Goal: Transaction & Acquisition: Purchase product/service

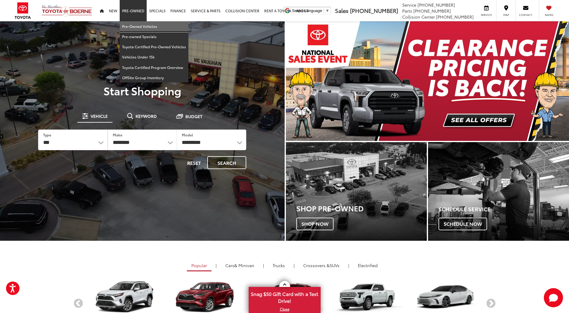
drag, startPoint x: 131, startPoint y: 26, endPoint x: 130, endPoint y: 32, distance: 5.8
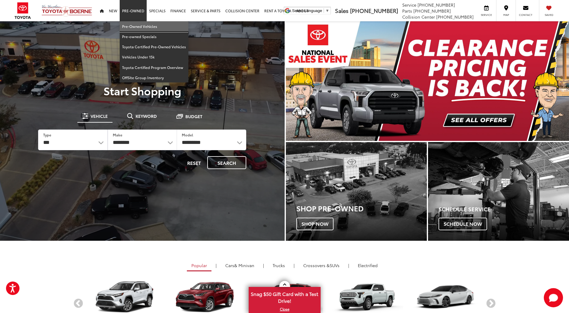
click at [131, 26] on link "Pre-Owned Vehicles" at bounding box center [154, 26] width 69 height 10
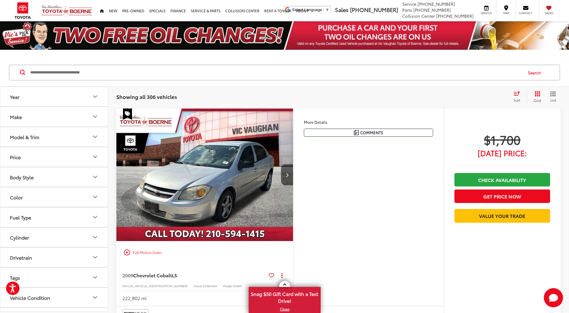
click at [93, 115] on icon "Make" at bounding box center [94, 116] width 7 height 7
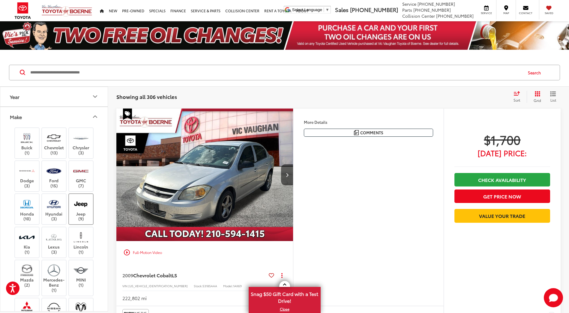
click at [81, 212] on label "Jeep (9)" at bounding box center [81, 209] width 24 height 24
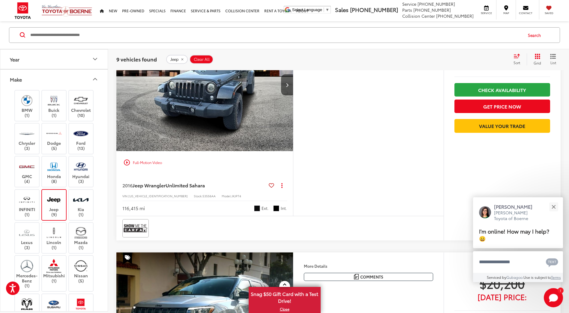
scroll to position [60, 0]
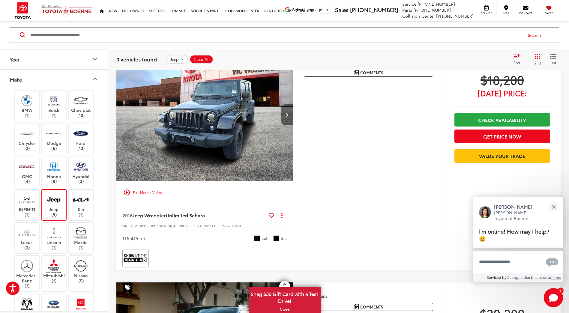
click at [288, 113] on icon "Next image" at bounding box center [287, 115] width 3 height 4
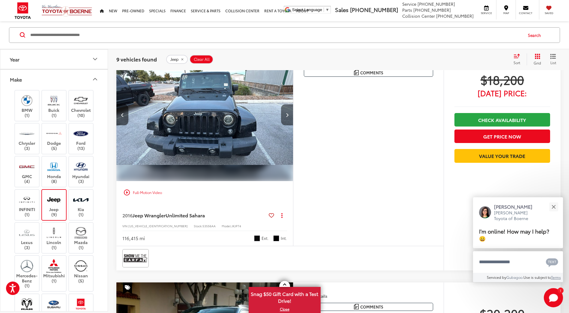
click at [287, 115] on icon "Next image" at bounding box center [287, 115] width 3 height 4
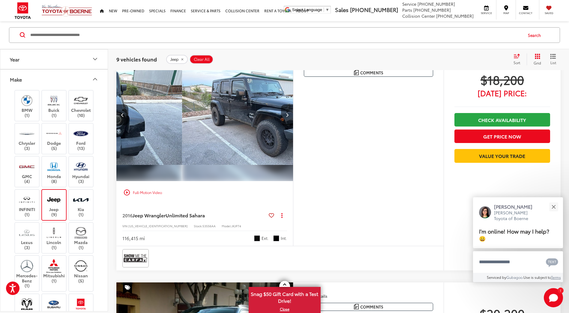
scroll to position [0, 355]
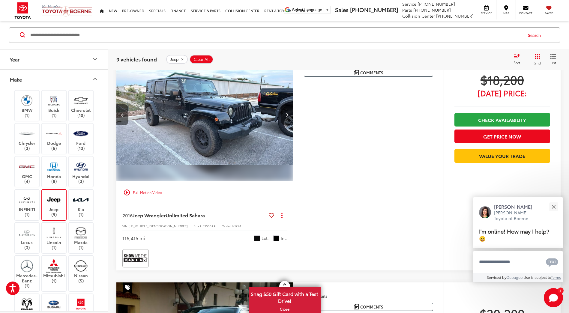
click at [286, 115] on icon "Next image" at bounding box center [287, 115] width 3 height 4
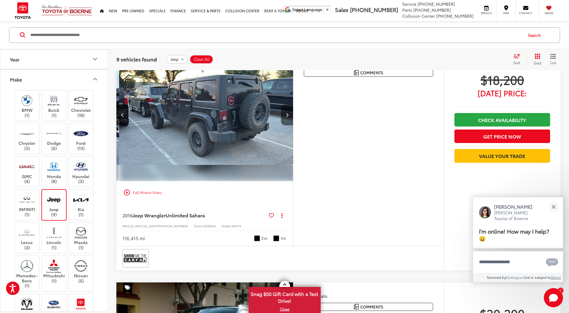
scroll to position [0, 533]
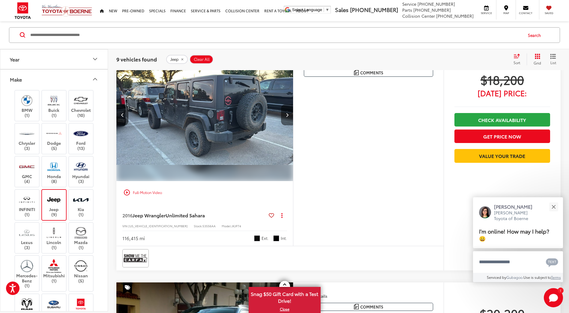
click at [285, 116] on button "Next image" at bounding box center [287, 114] width 12 height 21
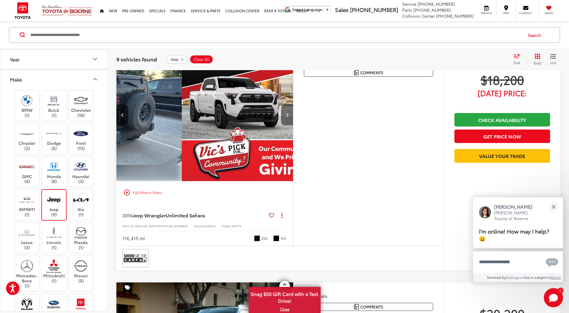
scroll to position [0, 710]
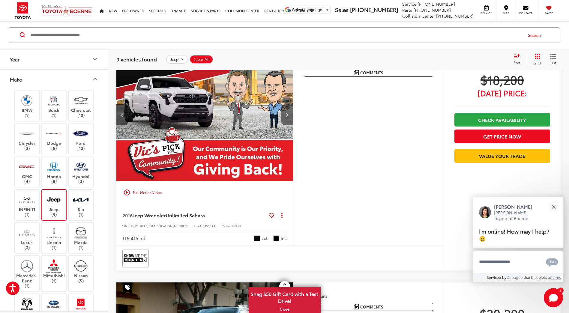
click at [284, 116] on button "Next image" at bounding box center [287, 114] width 12 height 21
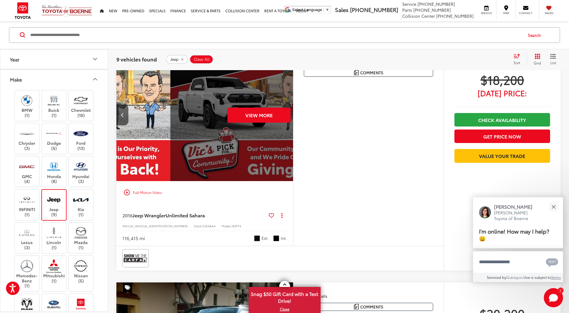
scroll to position [0, 888]
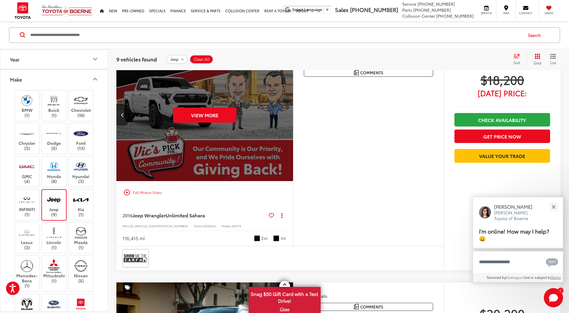
click at [284, 116] on div "View More" at bounding box center [205, 115] width 178 height 133
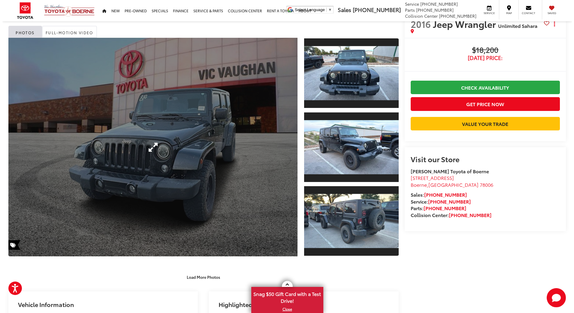
scroll to position [30, 0]
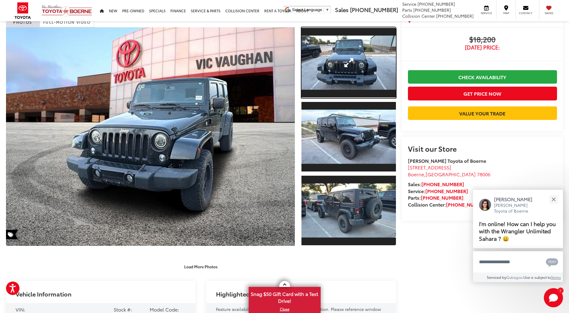
drag, startPoint x: 352, startPoint y: 64, endPoint x: 347, endPoint y: 69, distance: 7.2
click at [351, 64] on link "Expand Photo 1" at bounding box center [348, 62] width 94 height 71
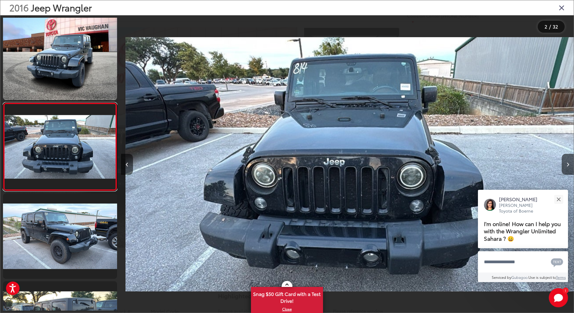
scroll to position [0, 452]
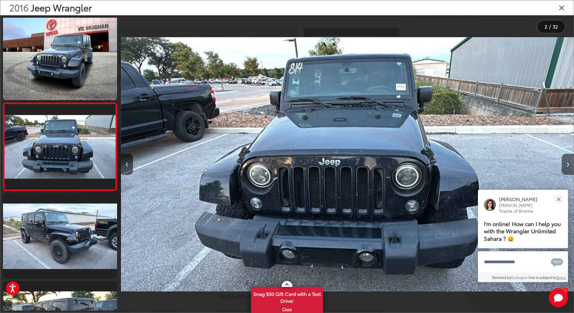
click at [562, 165] on button "Next image" at bounding box center [567, 164] width 12 height 21
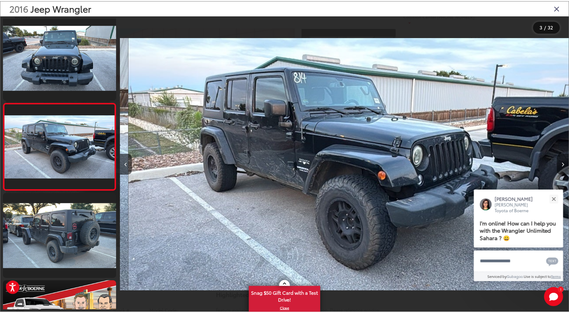
scroll to position [0, 905]
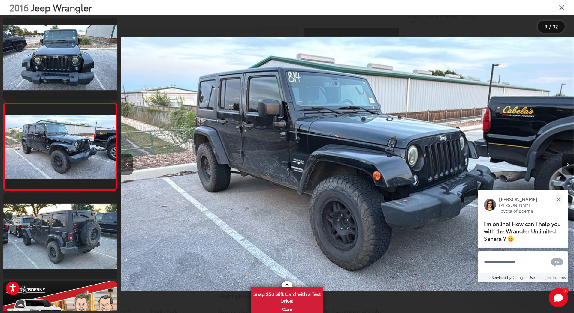
click at [561, 165] on div at bounding box center [516, 164] width 113 height 298
click at [562, 7] on icon "Close gallery" at bounding box center [561, 8] width 6 height 8
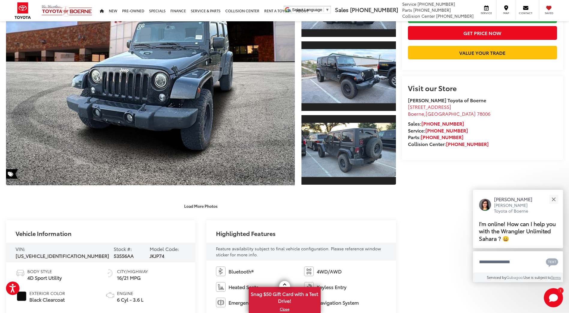
scroll to position [90, 0]
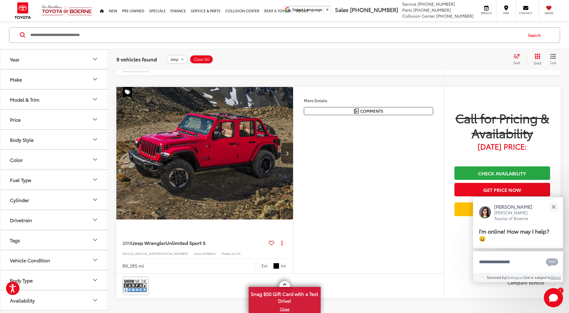
scroll to position [1837, 0]
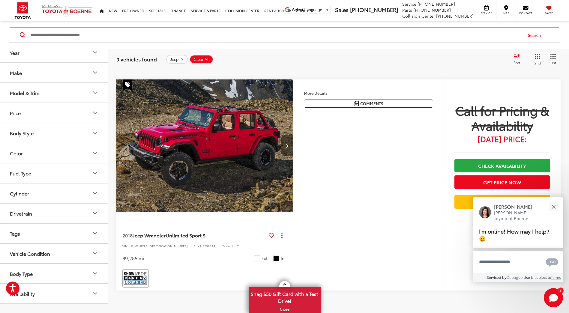
click at [288, 147] on icon "Next image" at bounding box center [287, 146] width 3 height 4
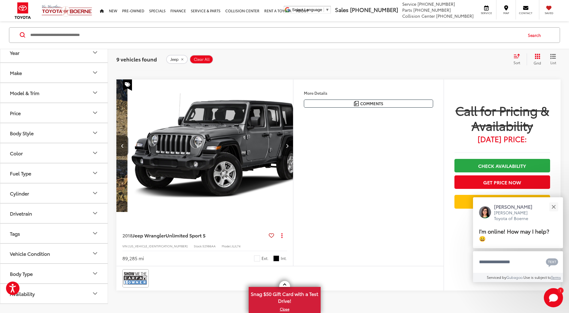
scroll to position [0, 178]
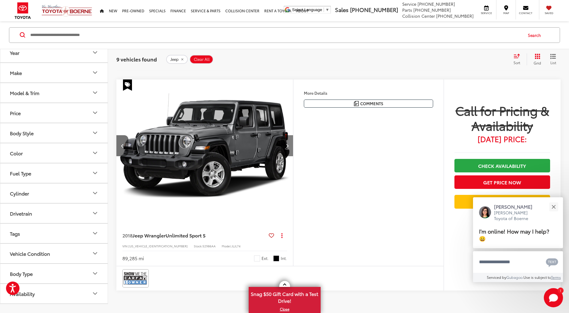
click at [288, 148] on button "Next image" at bounding box center [287, 145] width 12 height 21
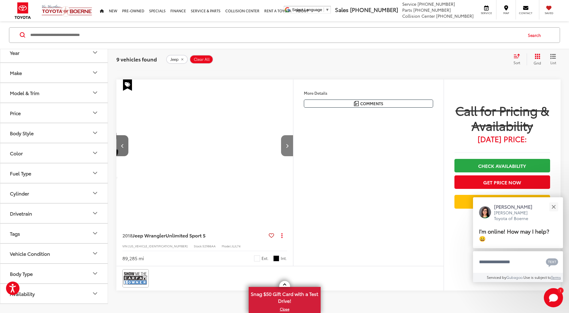
scroll to position [0, 355]
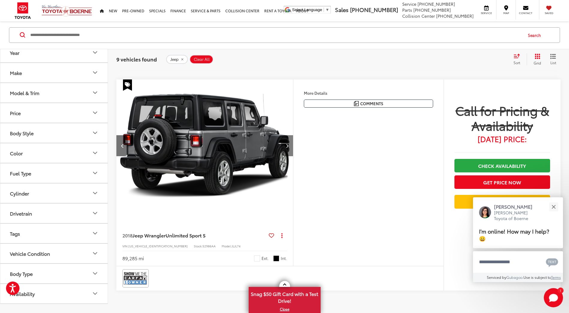
click at [287, 149] on button "Next image" at bounding box center [287, 145] width 12 height 21
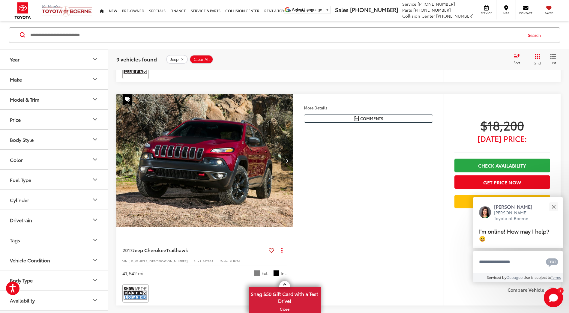
scroll to position [252, 0]
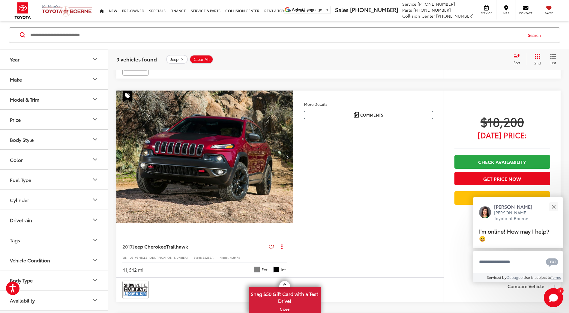
click at [287, 157] on icon "Next image" at bounding box center [287, 157] width 3 height 4
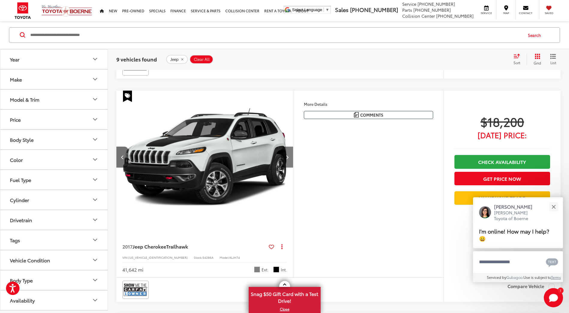
click at [286, 158] on icon "Next image" at bounding box center [287, 157] width 3 height 4
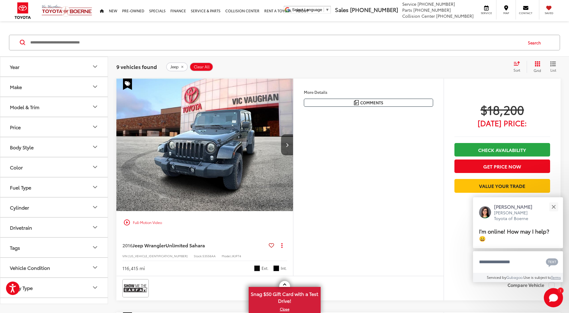
scroll to position [0, 0]
